Goal: Find specific page/section: Find specific page/section

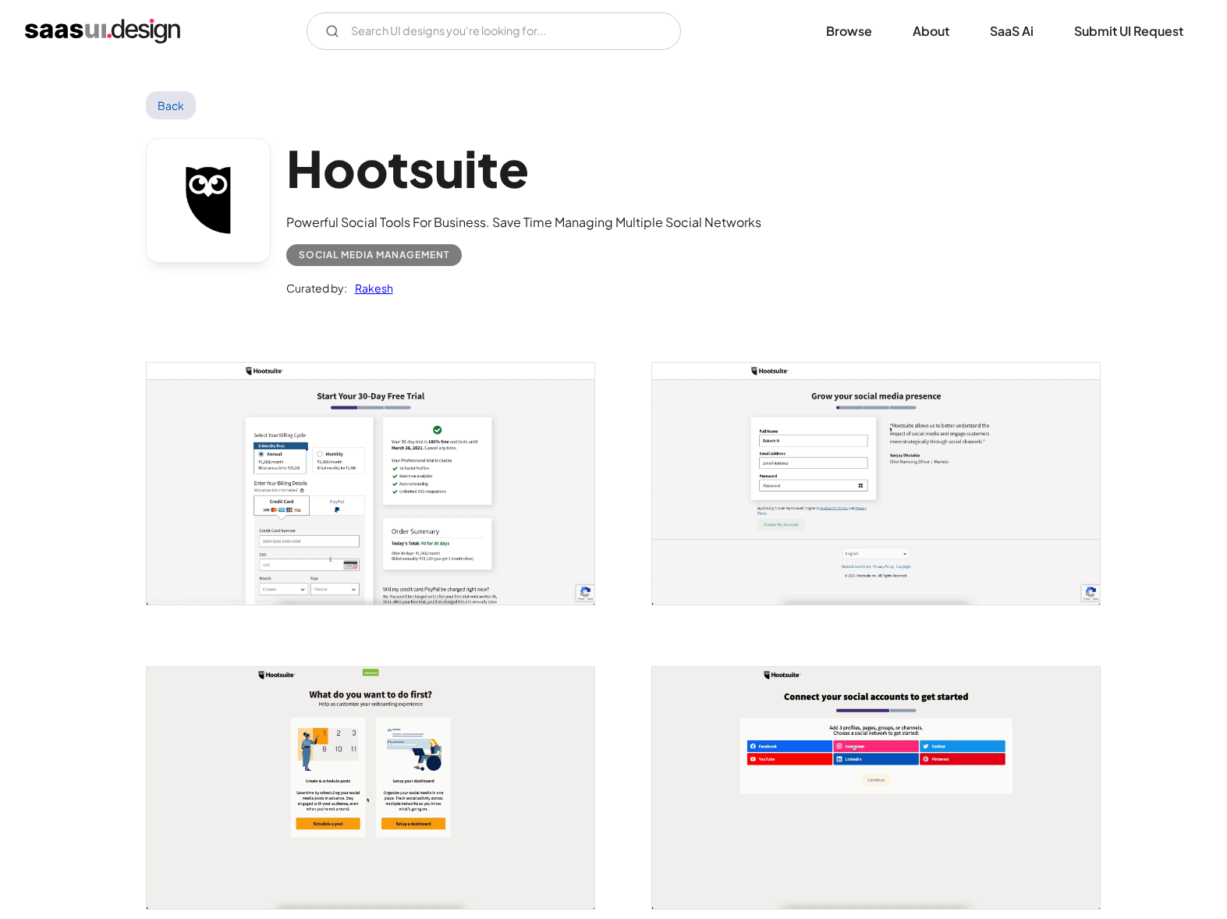
scroll to position [3, 0]
click at [349, 462] on img "open lightbox" at bounding box center [371, 483] width 448 height 242
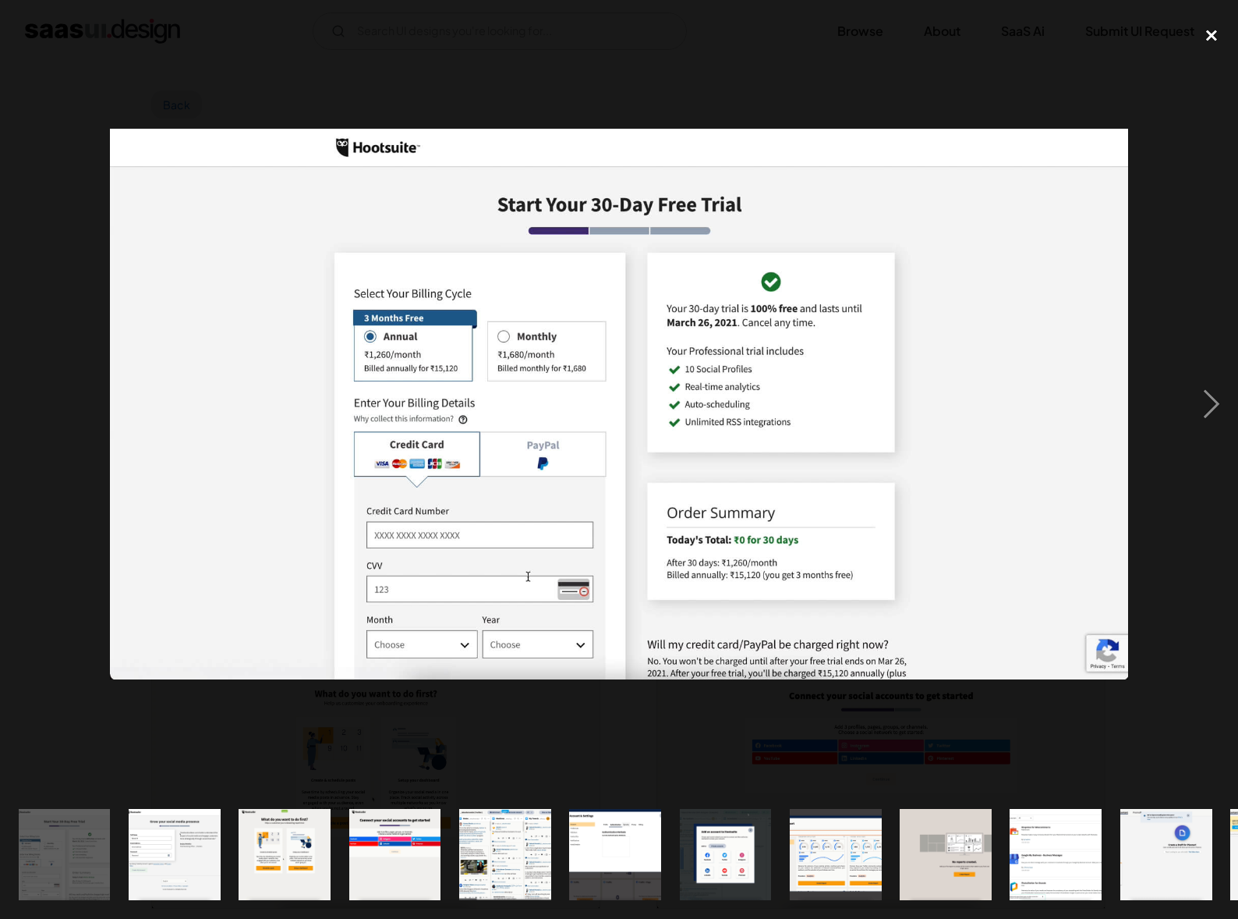
click at [1215, 28] on div "close lightbox" at bounding box center [1211, 36] width 53 height 34
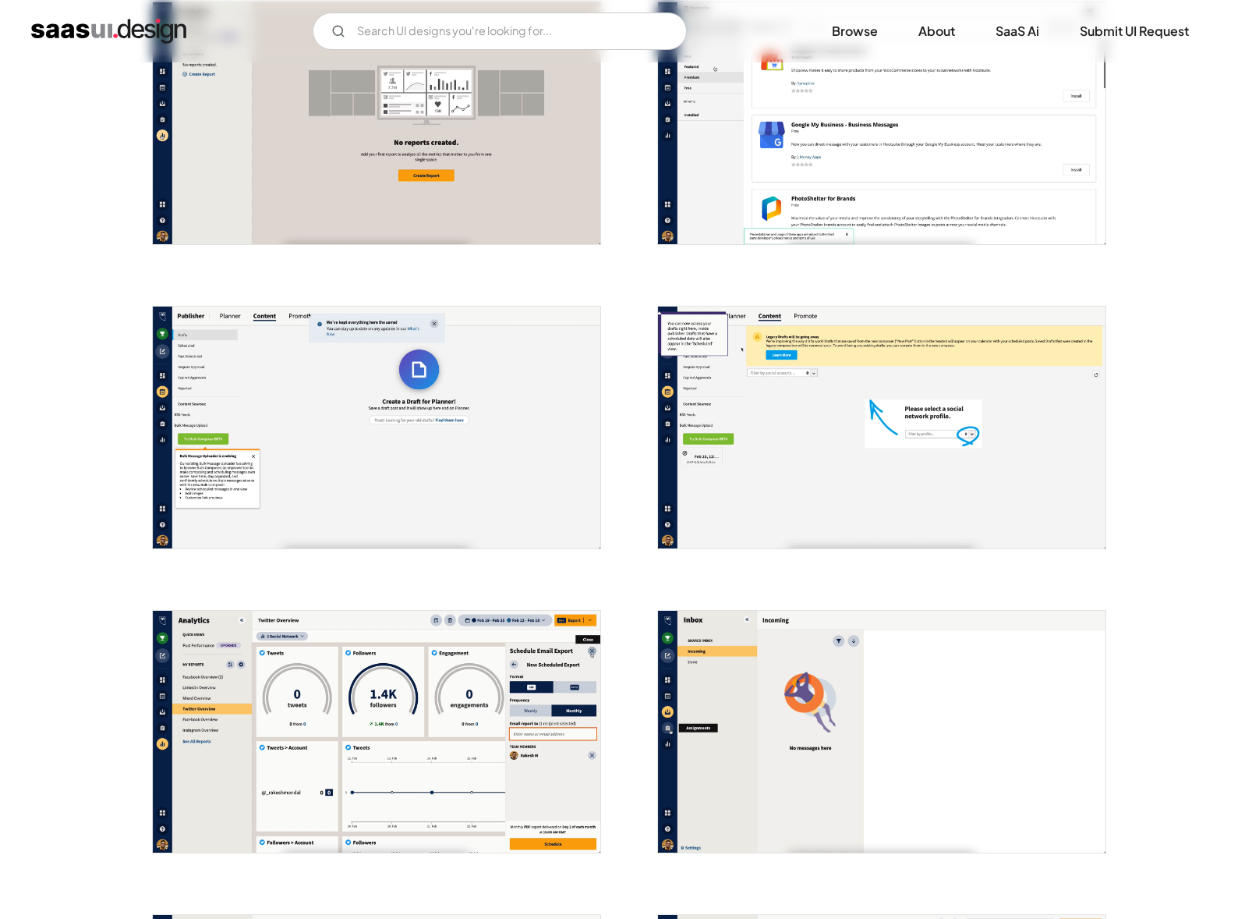
scroll to position [1833, 0]
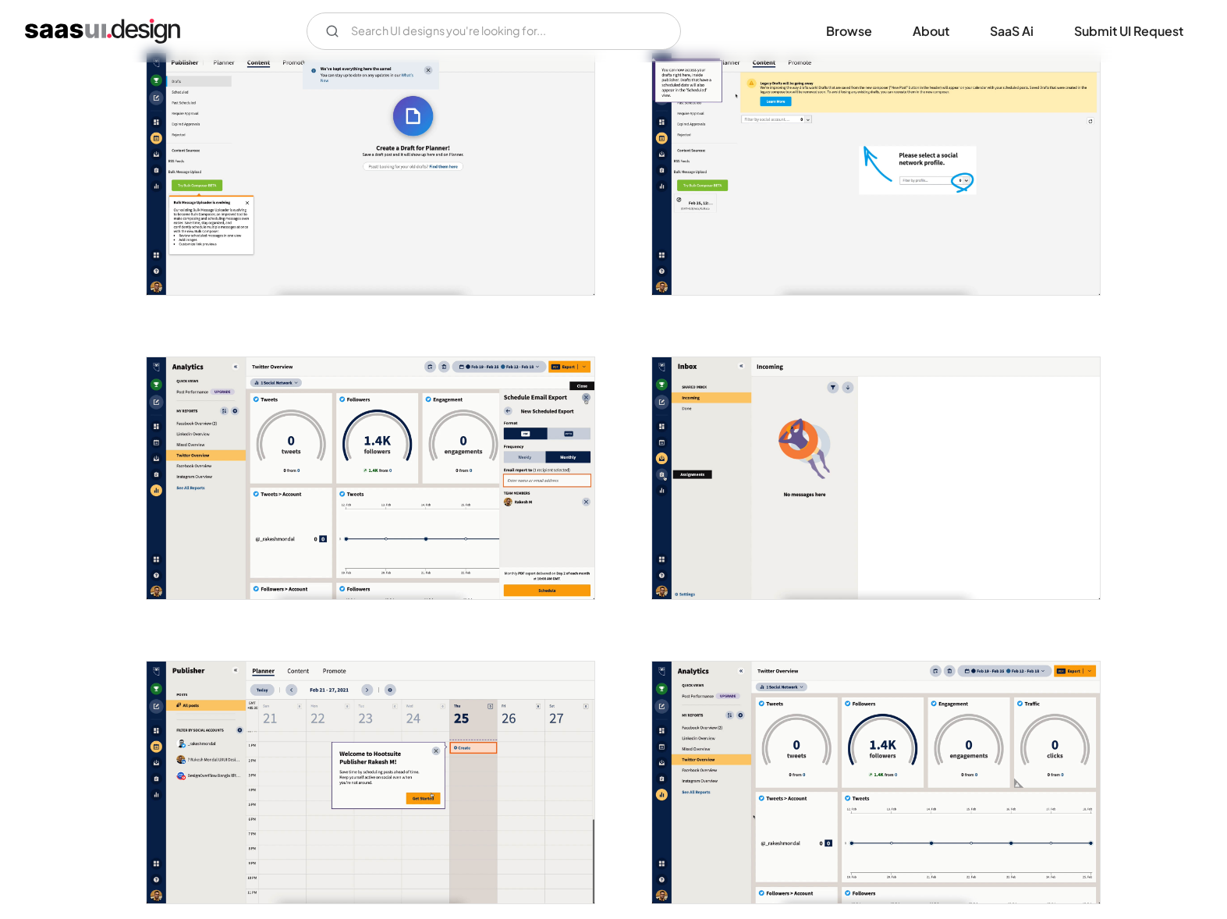
click at [340, 468] on img "open lightbox" at bounding box center [371, 478] width 448 height 242
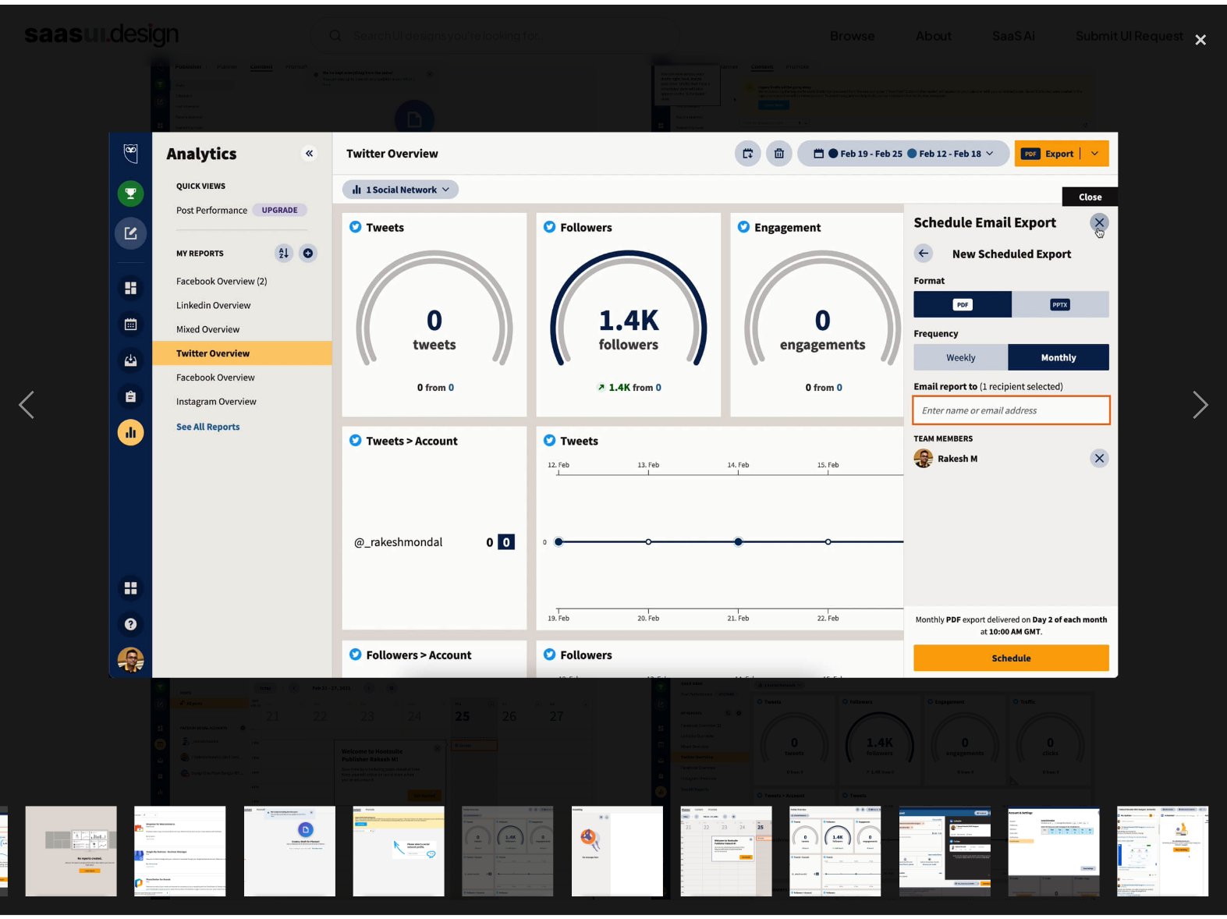
scroll to position [0, 874]
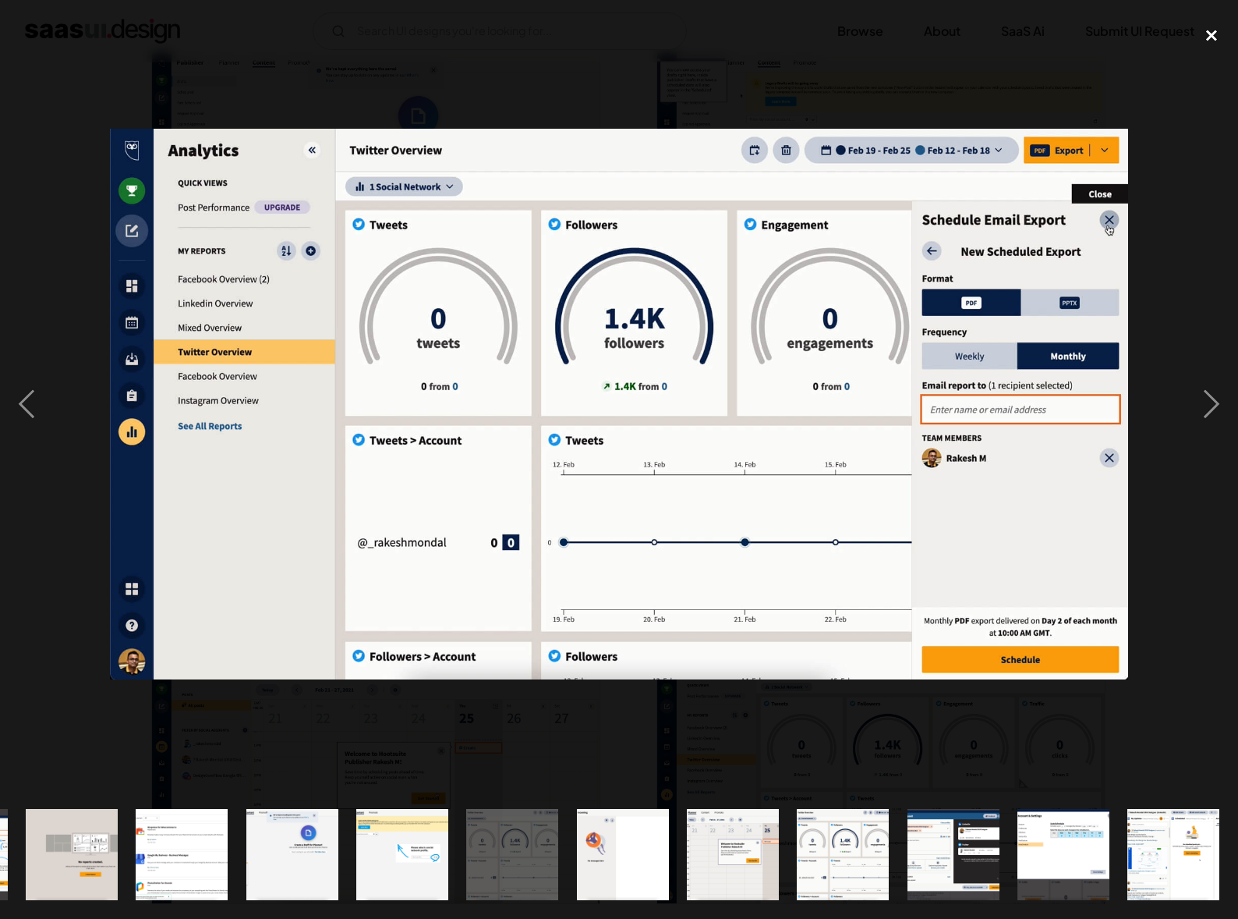
click at [1213, 29] on div "close lightbox" at bounding box center [1211, 36] width 53 height 34
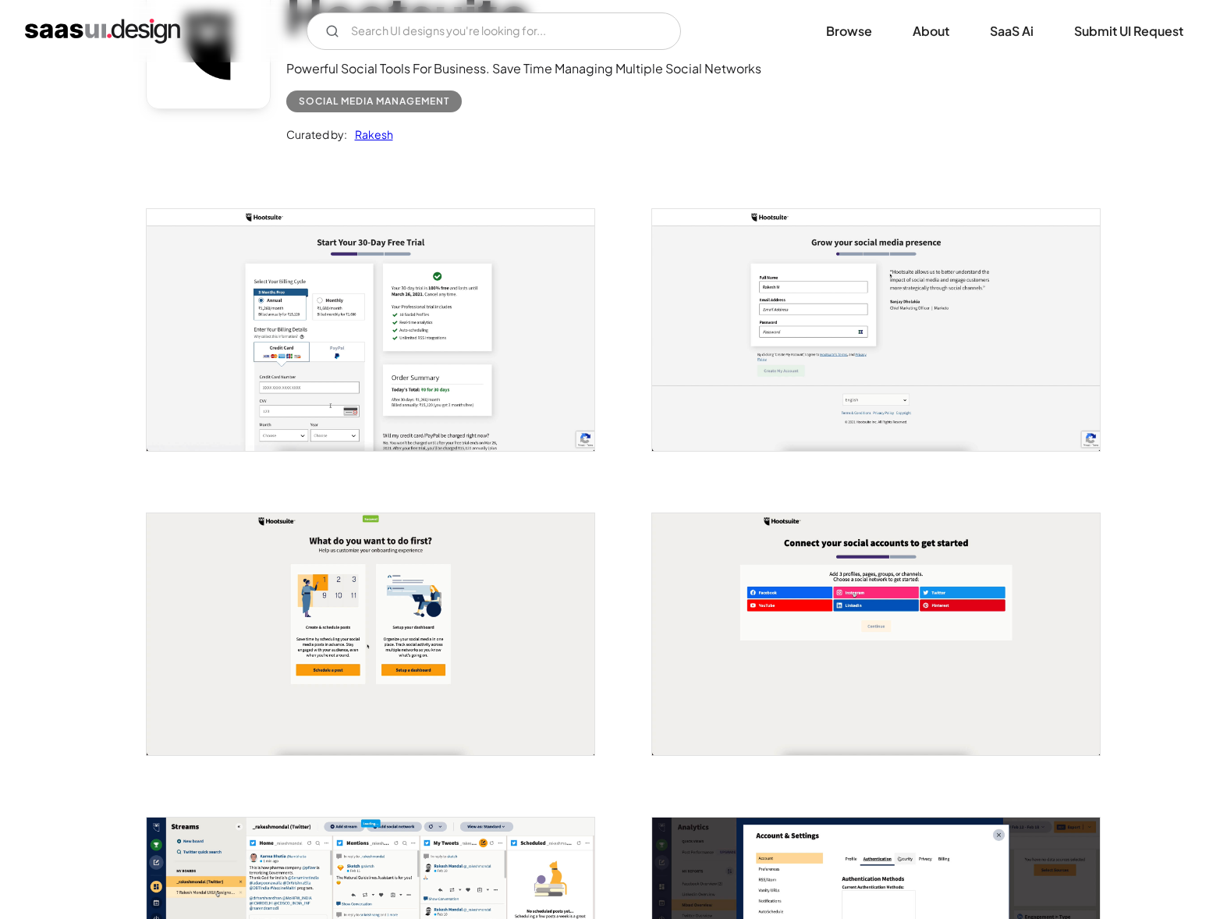
scroll to position [0, 0]
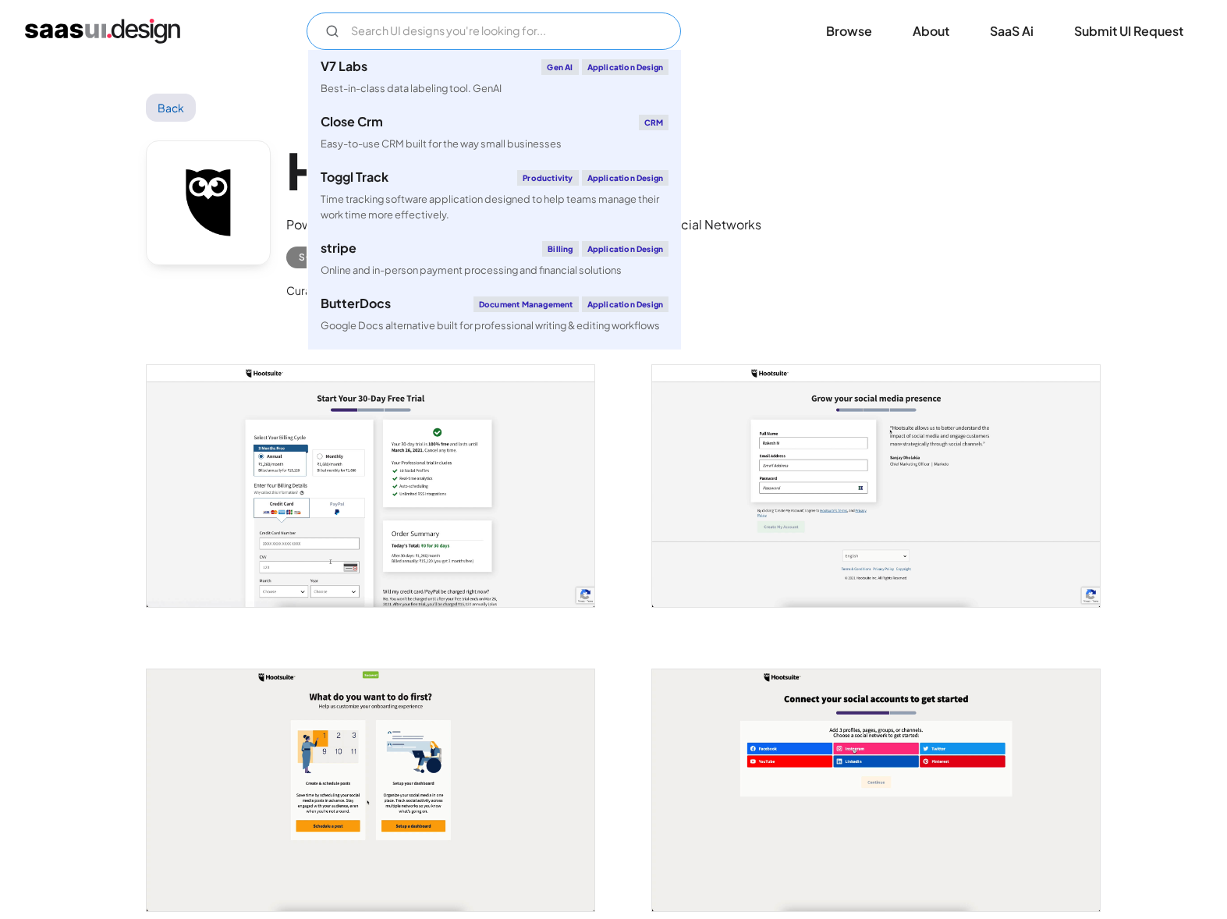
click at [553, 24] on input "Email Form" at bounding box center [493, 30] width 374 height 37
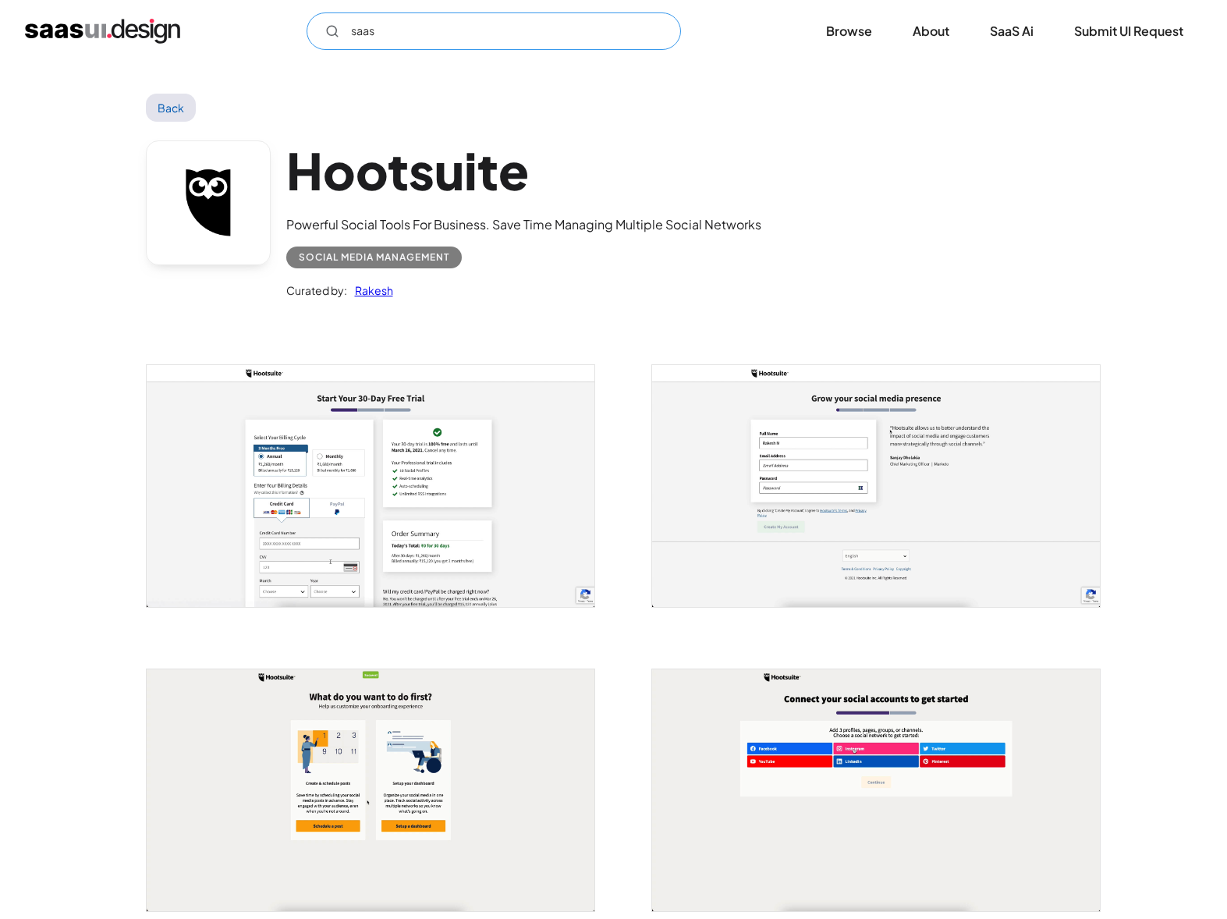
type input "saas"
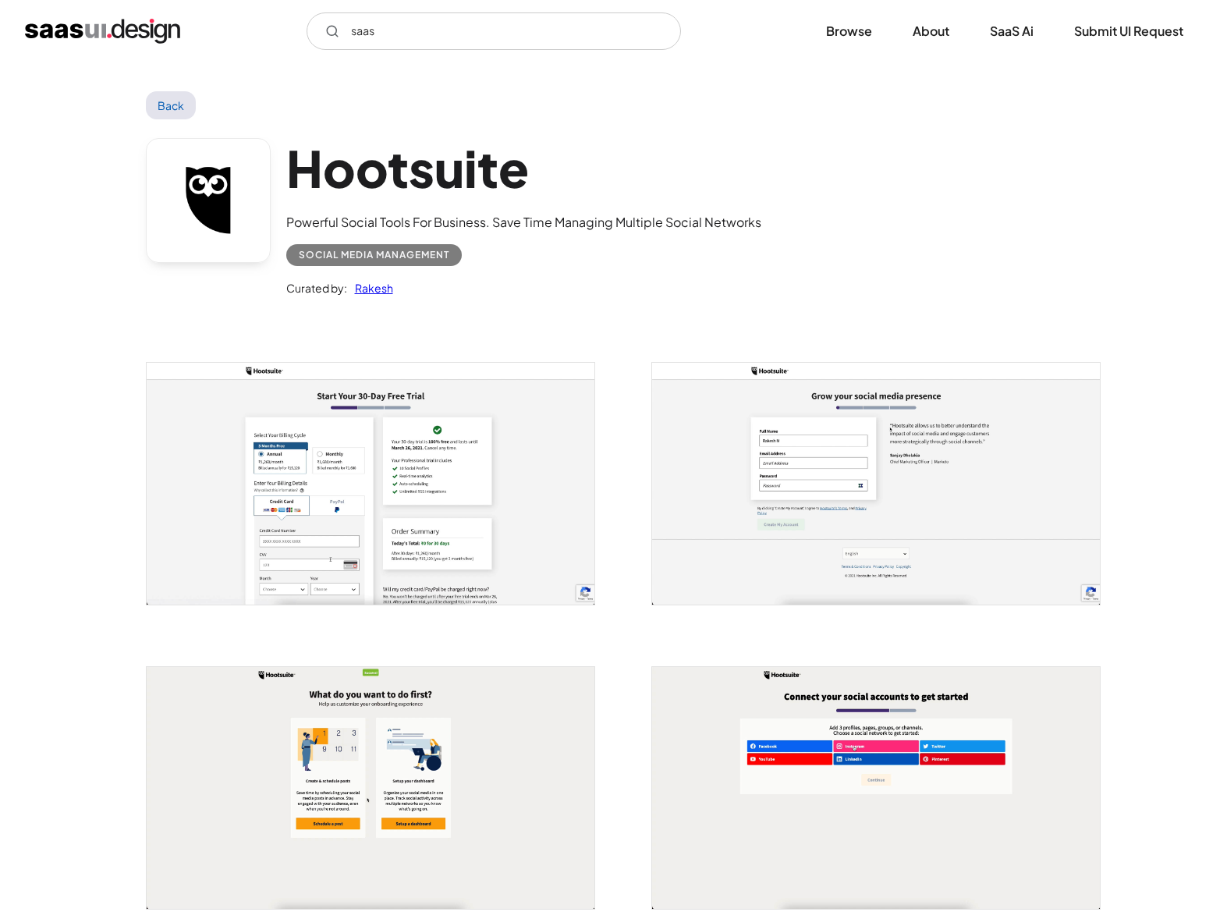
scroll to position [3, 0]
click at [143, 27] on img "home" at bounding box center [102, 31] width 155 height 25
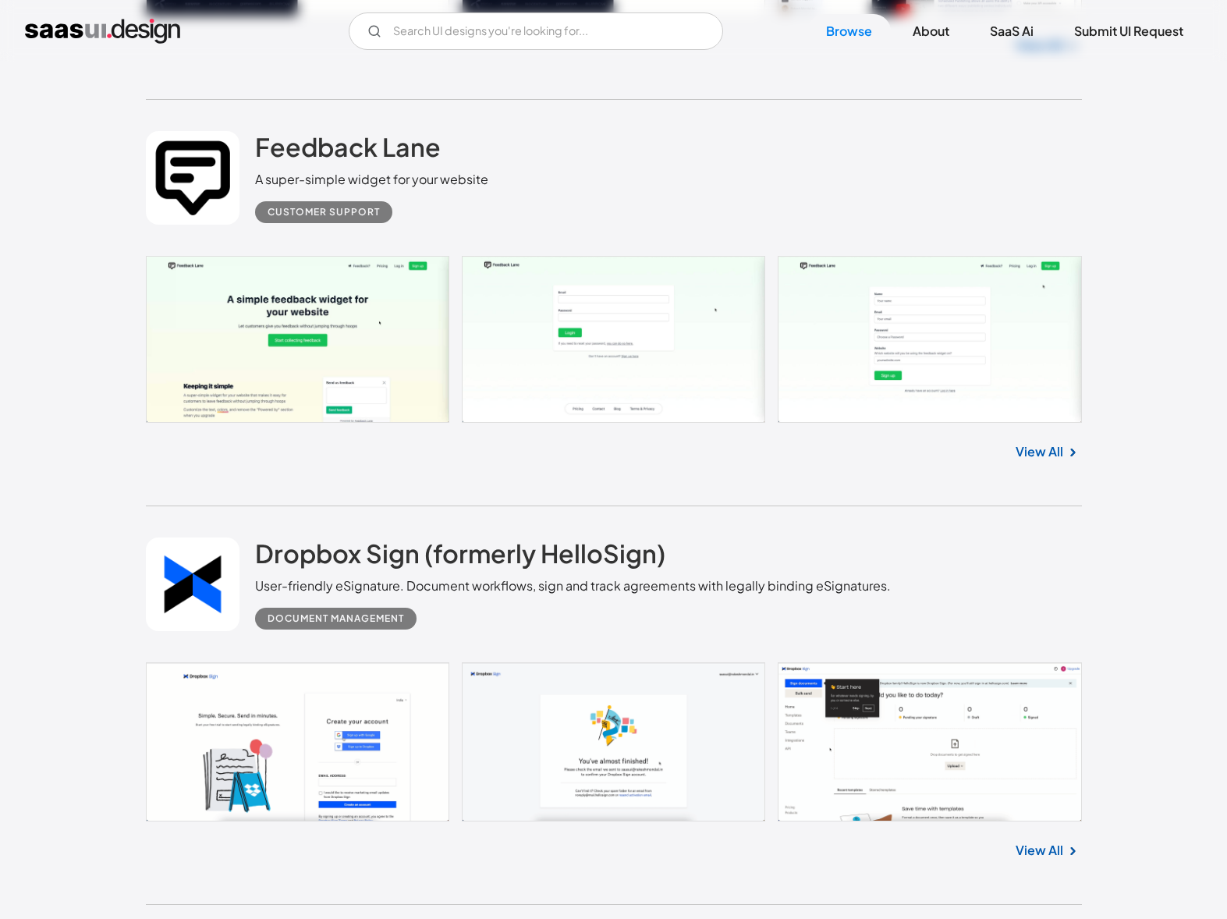
scroll to position [40640, 0]
